Goal: Navigation & Orientation: Find specific page/section

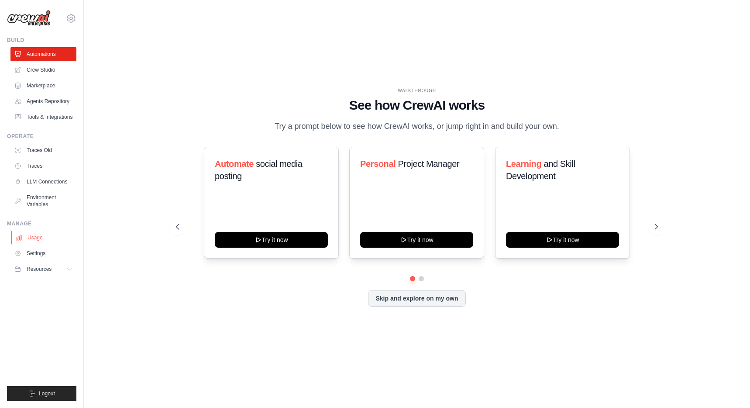
click at [51, 238] on link "Usage" at bounding box center [44, 238] width 66 height 14
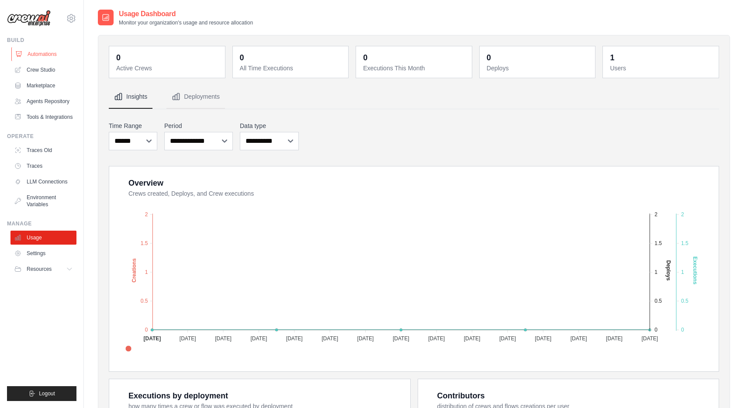
click at [47, 54] on link "Automations" at bounding box center [44, 54] width 66 height 14
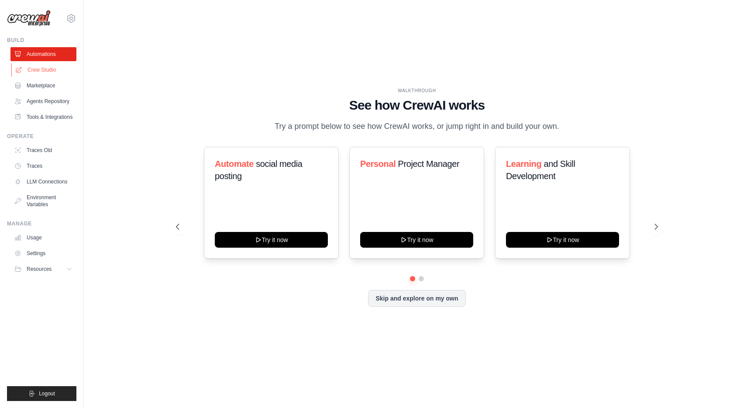
click at [49, 65] on link "Crew Studio" at bounding box center [44, 70] width 66 height 14
